Goal: Information Seeking & Learning: Learn about a topic

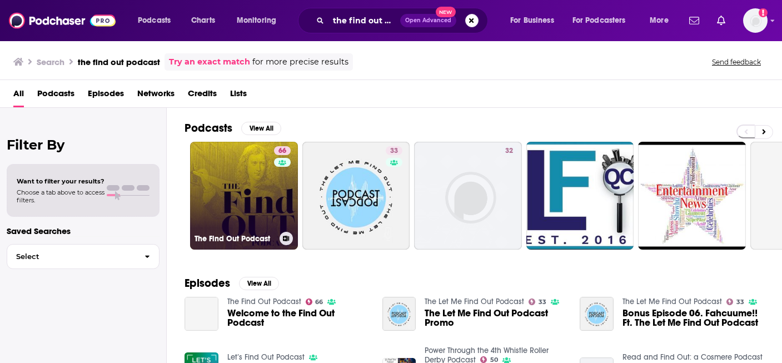
click at [233, 171] on link "66 The Find Out Podcast" at bounding box center [244, 196] width 108 height 108
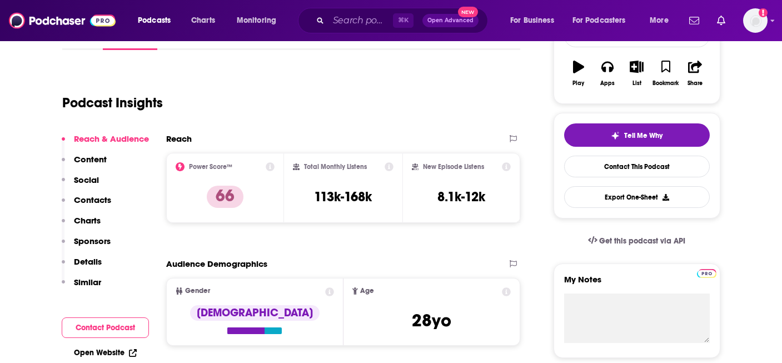
scroll to position [192, 0]
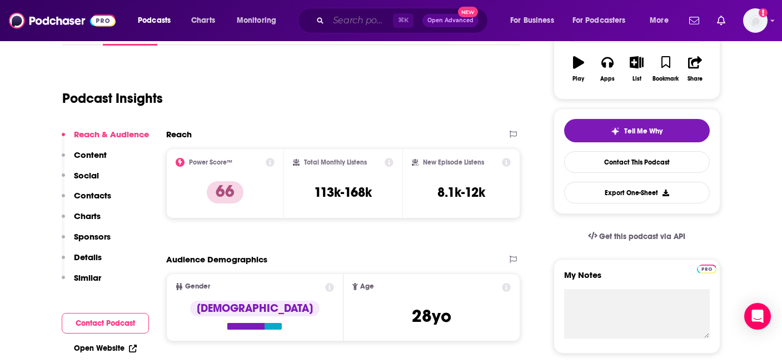
click at [340, 13] on input "Search podcasts, credits, & more..." at bounding box center [361, 21] width 65 height 18
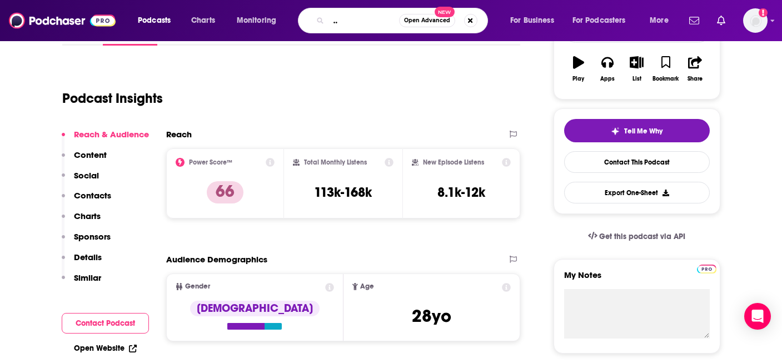
type input "going deep with [PERSON_NAME] and [PERSON_NAME]"
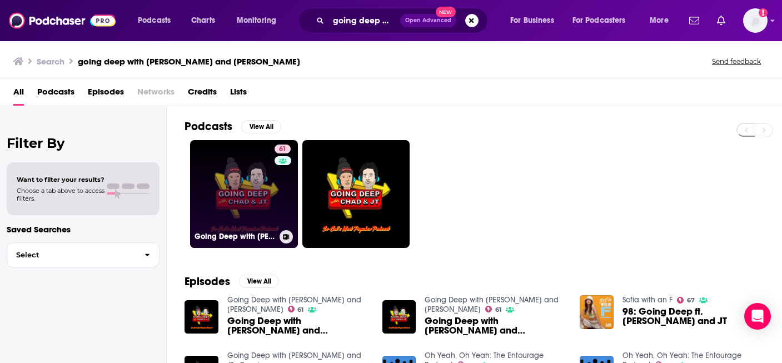
click at [254, 179] on link "61 Going Deep with [PERSON_NAME] and [PERSON_NAME]" at bounding box center [244, 194] width 108 height 108
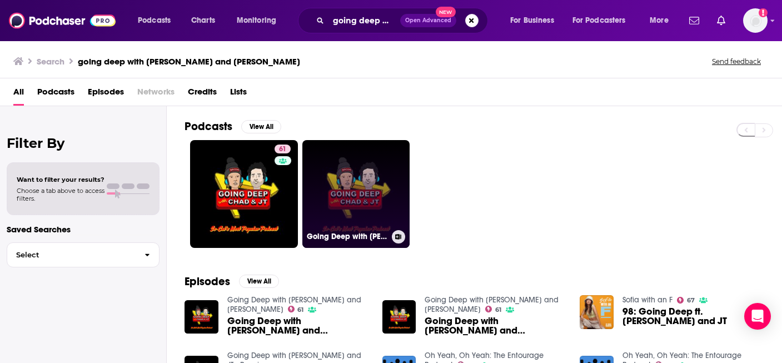
click at [365, 160] on link "Going Deep with [PERSON_NAME] and JT - Premium" at bounding box center [357, 194] width 108 height 108
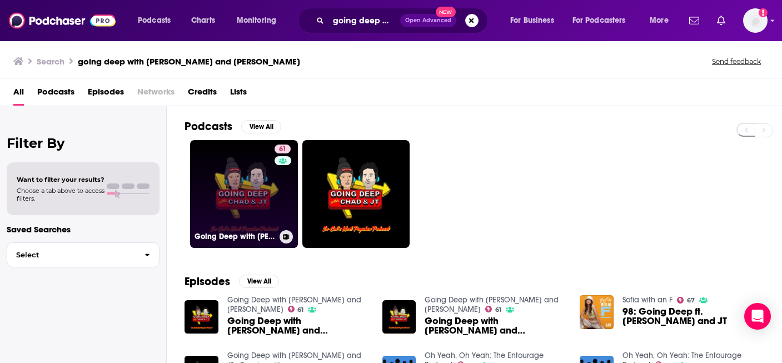
click at [252, 174] on link "61 Going Deep with [PERSON_NAME] and [PERSON_NAME]" at bounding box center [244, 194] width 108 height 108
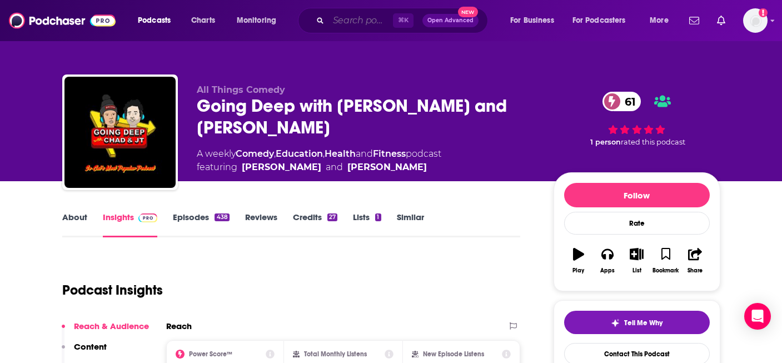
click at [364, 17] on input "Search podcasts, credits, & more..." at bounding box center [361, 21] width 65 height 18
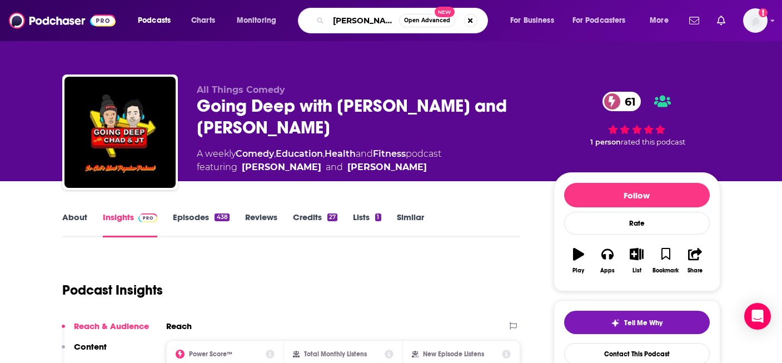
type input "[PERSON_NAME] le batard show"
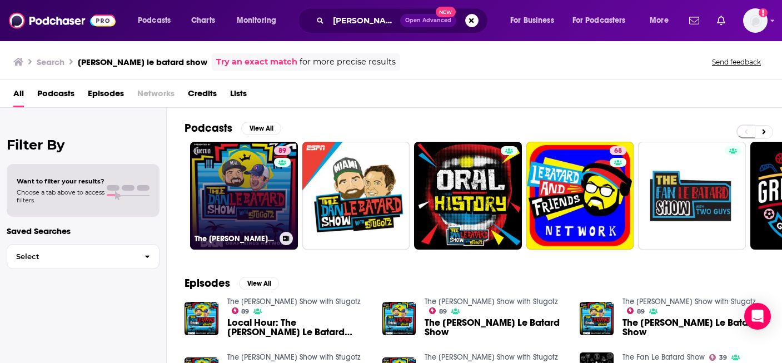
click at [252, 183] on link "89 The [PERSON_NAME] Le Batard Show with Stugotz" at bounding box center [244, 196] width 108 height 108
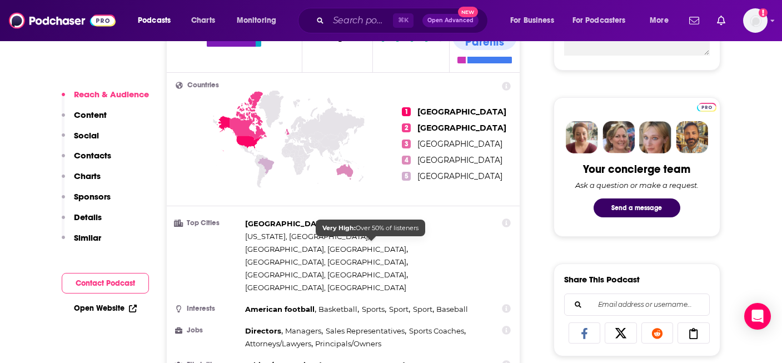
scroll to position [496, 0]
